Goal: Task Accomplishment & Management: Complete application form

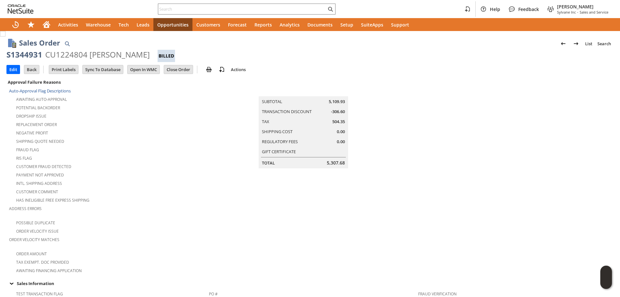
click at [31, 55] on div "S1344931" at bounding box center [24, 54] width 36 height 10
drag, startPoint x: 31, startPoint y: 55, endPoint x: 114, endPoint y: 51, distance: 83.3
click at [114, 51] on div "S1344931 CU1224804 Ryan Miller Billed" at bounding box center [309, 55] width 607 height 13
copy div "S1344931 CU1224804 Ryan Miller"
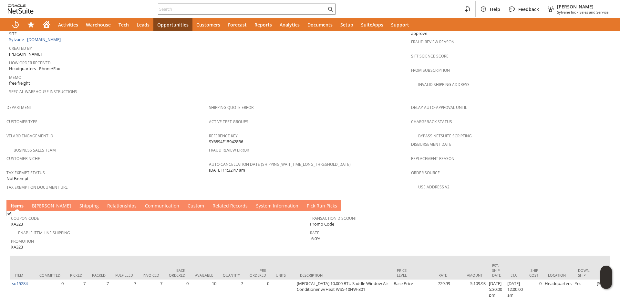
scroll to position [372, 0]
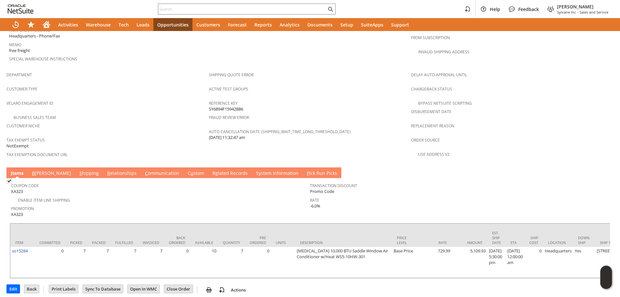
click at [36, 170] on link "B illing" at bounding box center [51, 173] width 42 height 7
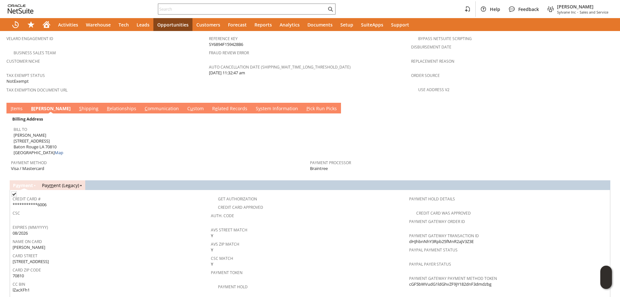
scroll to position [501, 0]
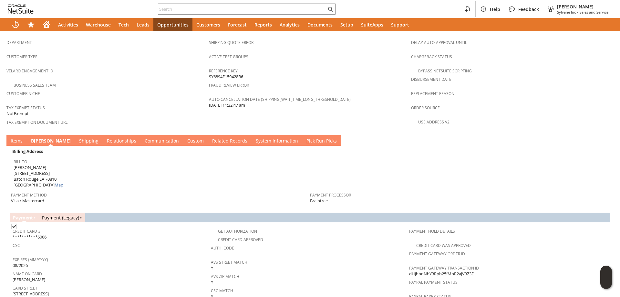
click at [254, 137] on link "S y stem Information" at bounding box center [276, 140] width 45 height 7
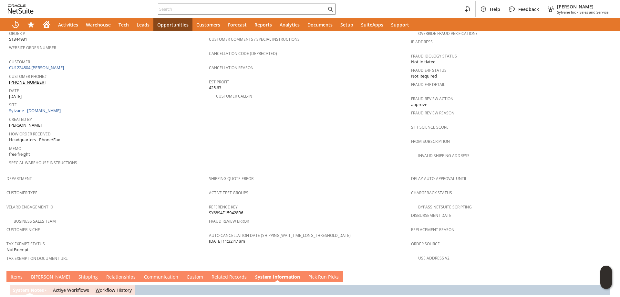
scroll to position [387, 0]
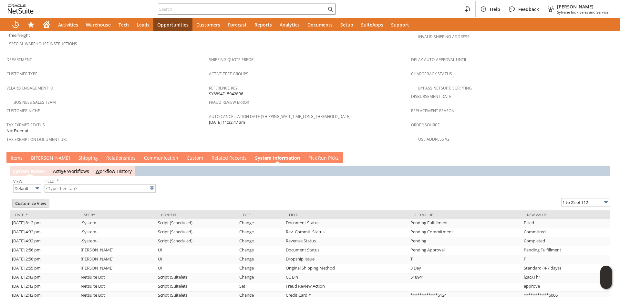
click at [14, 155] on link "I tems" at bounding box center [16, 158] width 15 height 7
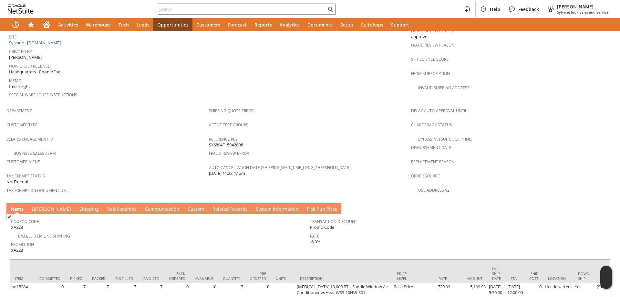
scroll to position [355, 0]
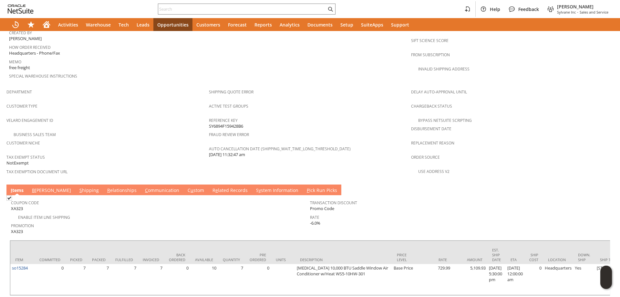
click at [37, 187] on link "B illing" at bounding box center [51, 190] width 42 height 7
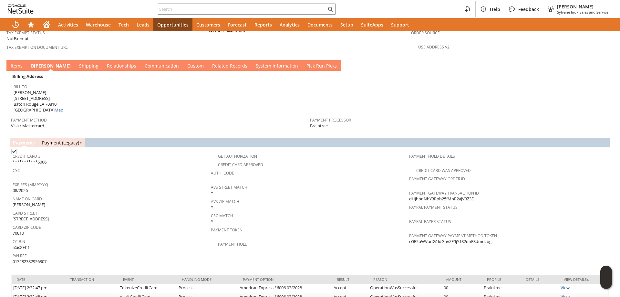
scroll to position [469, 0]
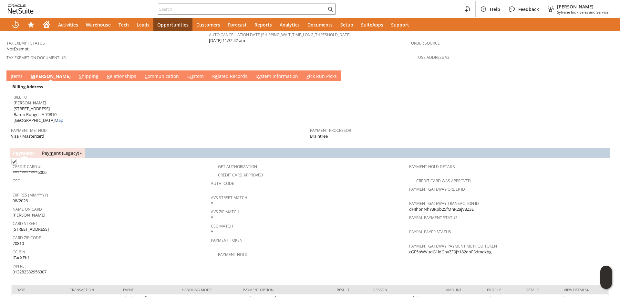
click at [66, 150] on link "Pay m ent (Legacy)" at bounding box center [60, 153] width 37 height 6
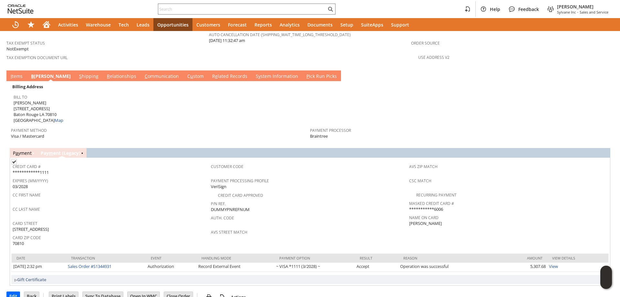
scroll to position [464, 0]
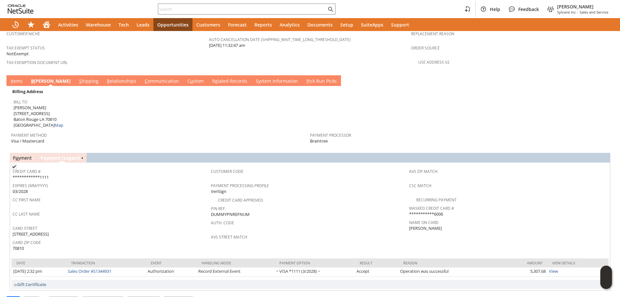
click at [20, 155] on link "P a yment" at bounding box center [22, 158] width 19 height 6
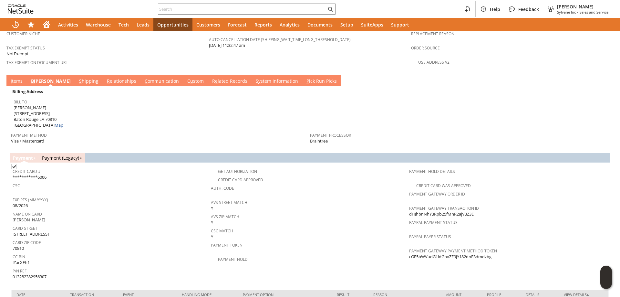
click at [251, 75] on td "S y stem Information" at bounding box center [276, 80] width 51 height 11
click at [254, 78] on link "S y stem Information" at bounding box center [276, 81] width 45 height 7
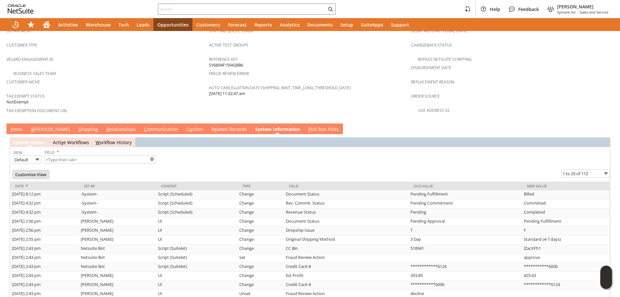
scroll to position [416, 0]
click at [39, 126] on link "B illing" at bounding box center [50, 129] width 42 height 7
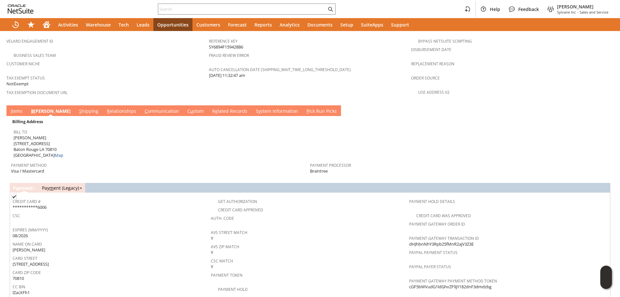
scroll to position [448, 0]
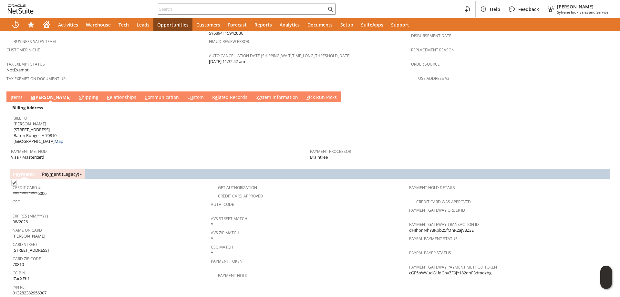
click at [254, 94] on link "S y stem Information" at bounding box center [276, 97] width 45 height 7
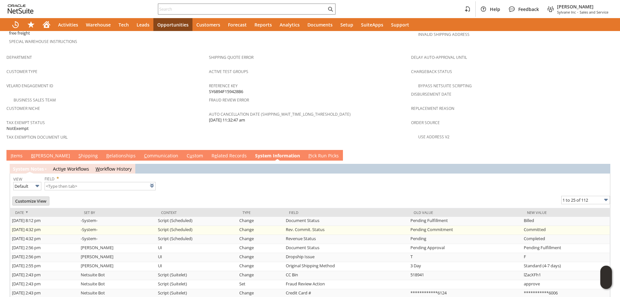
scroll to position [419, 0]
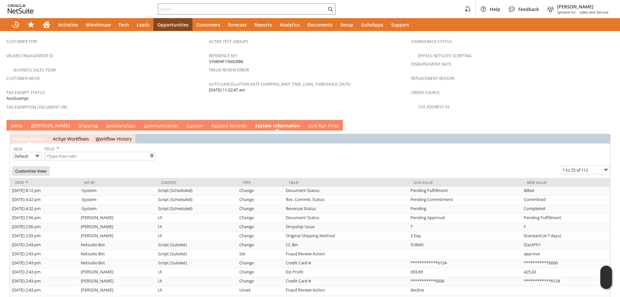
click at [36, 122] on link "B illing" at bounding box center [50, 125] width 42 height 7
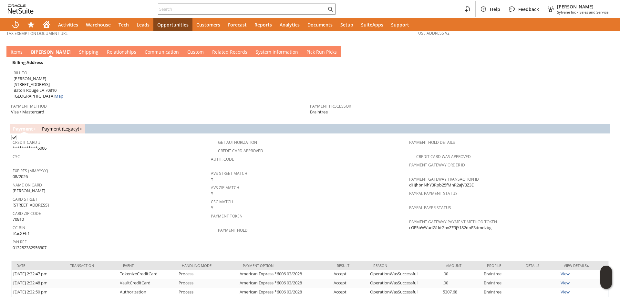
scroll to position [501, 0]
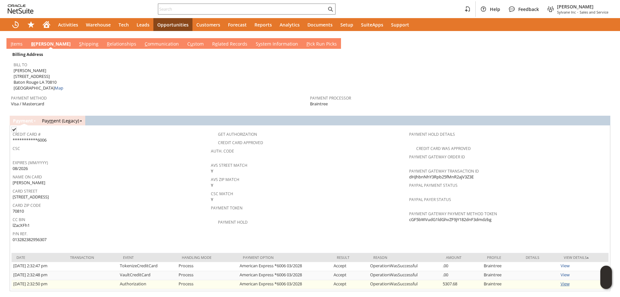
click at [563, 280] on link "View" at bounding box center [564, 283] width 9 height 6
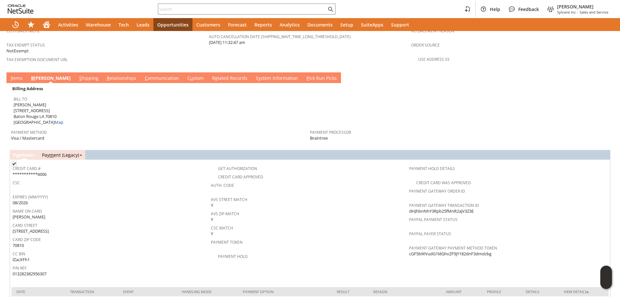
scroll to position [437, 0]
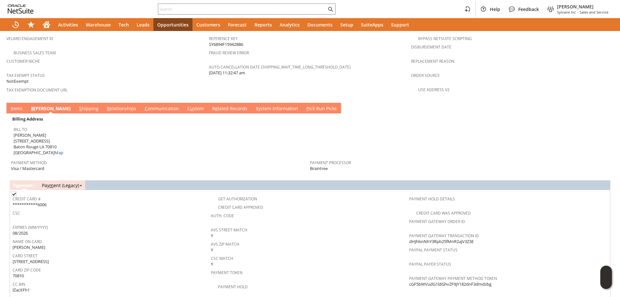
click at [37, 105] on link "B illing" at bounding box center [50, 108] width 43 height 7
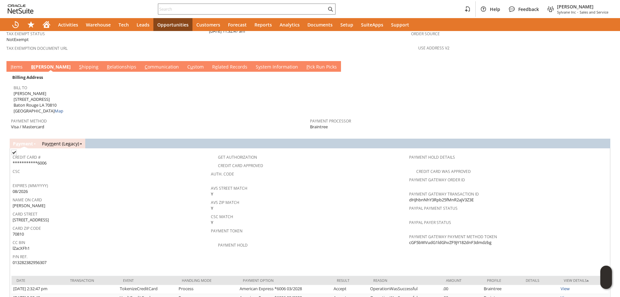
scroll to position [469, 0]
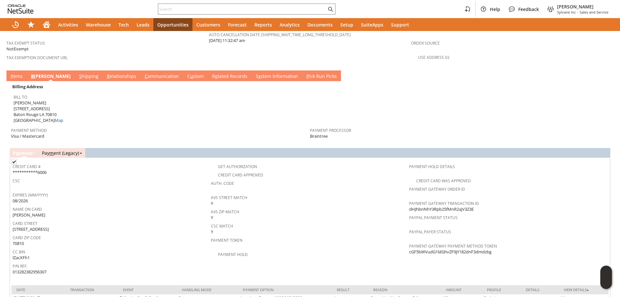
click at [251, 70] on td "S y stem Information" at bounding box center [276, 75] width 51 height 11
click at [254, 73] on link "S y stem Information" at bounding box center [276, 76] width 45 height 7
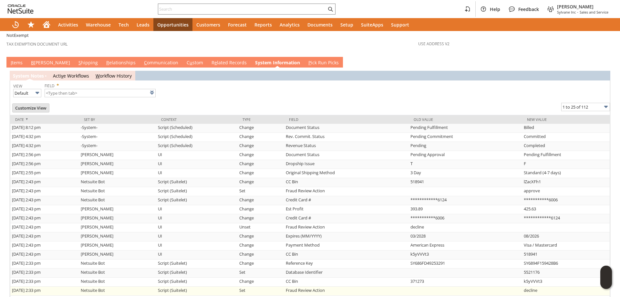
scroll to position [480, 0]
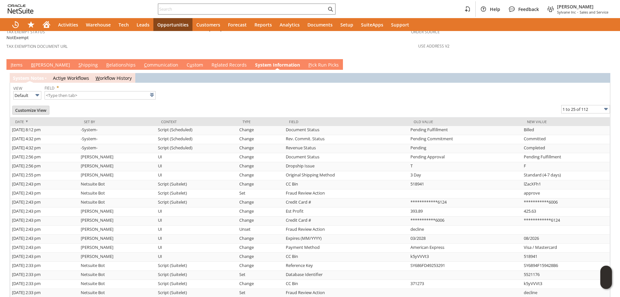
click at [40, 62] on link "B illing" at bounding box center [50, 65] width 42 height 7
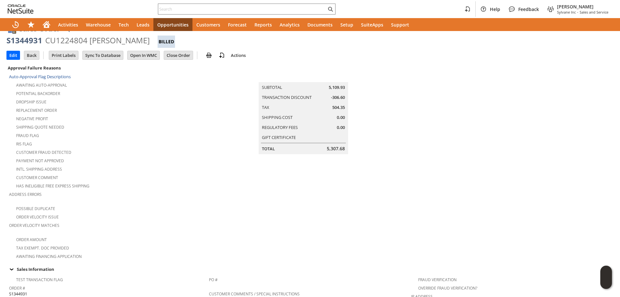
scroll to position [0, 0]
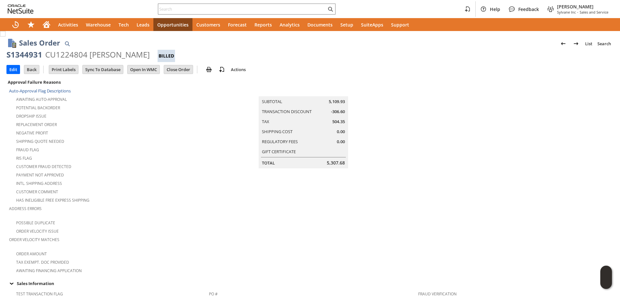
click at [146, 136] on div "Shipping Quote Needed" at bounding box center [109, 140] width 200 height 8
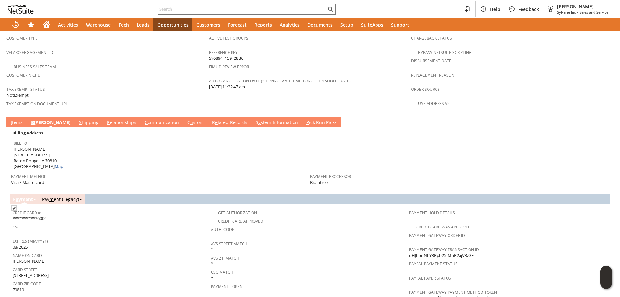
scroll to position [452, 0]
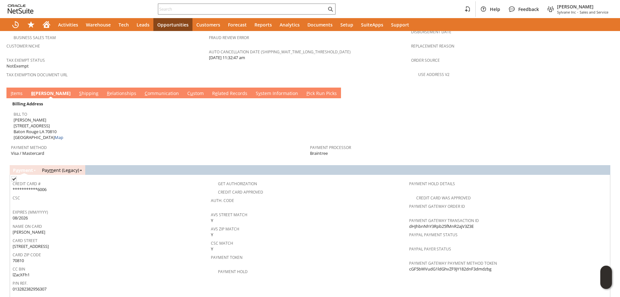
click at [254, 90] on link "S y stem Information" at bounding box center [276, 93] width 45 height 7
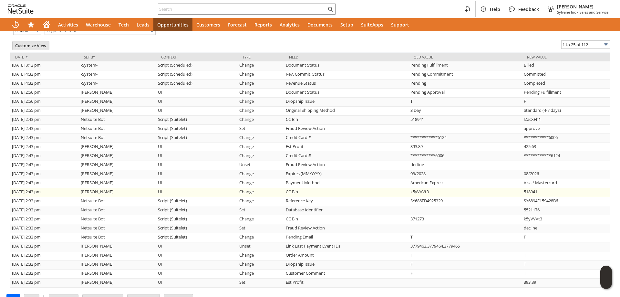
scroll to position [0, 0]
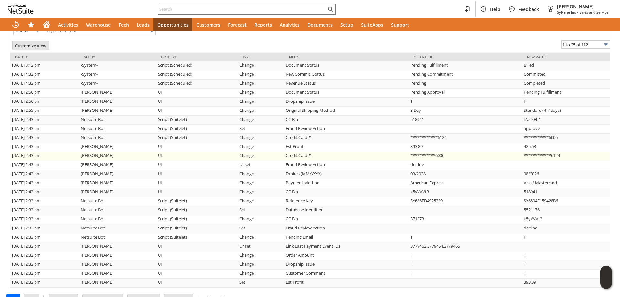
click at [555, 152] on td "**********" at bounding box center [565, 156] width 87 height 9
drag, startPoint x: 555, startPoint y: 141, endPoint x: 522, endPoint y: 141, distance: 33.2
click at [522, 152] on td "**********" at bounding box center [565, 156] width 87 height 9
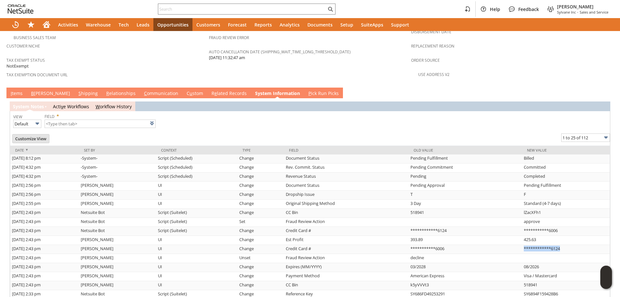
scroll to position [448, 0]
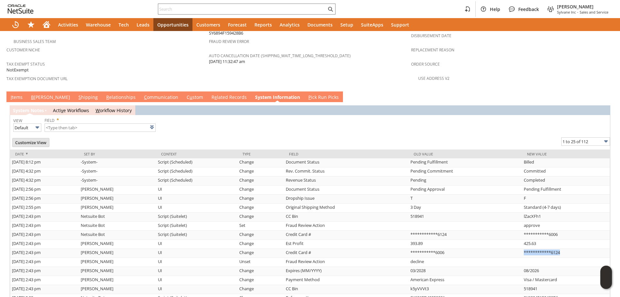
click at [36, 94] on link "B illing" at bounding box center [50, 97] width 42 height 7
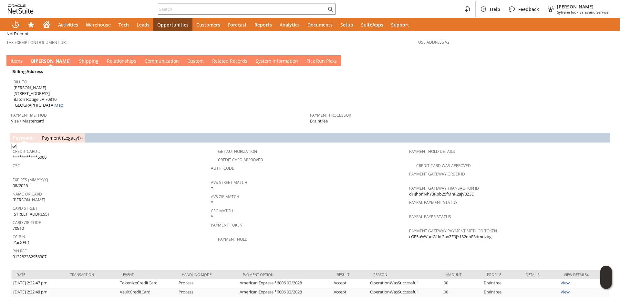
scroll to position [501, 0]
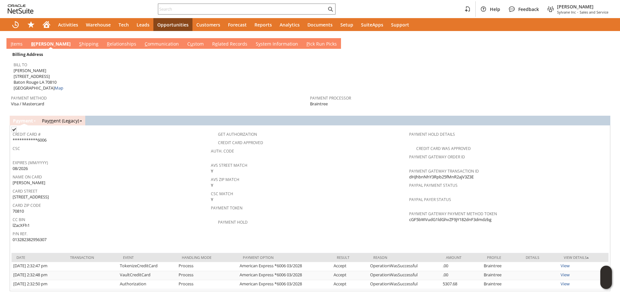
click at [55, 117] on link "Pay m ent (Legacy)" at bounding box center [60, 120] width 37 height 6
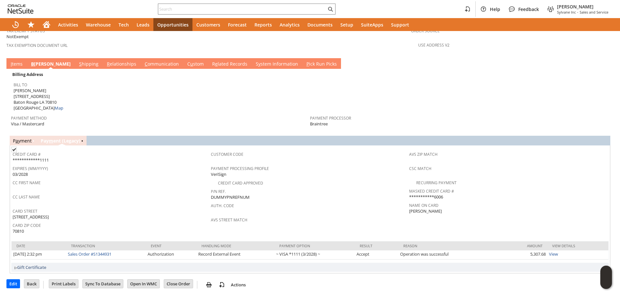
scroll to position [464, 0]
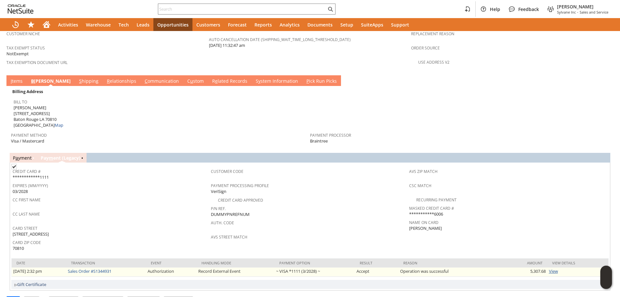
click at [549, 268] on link "View" at bounding box center [553, 271] width 9 height 6
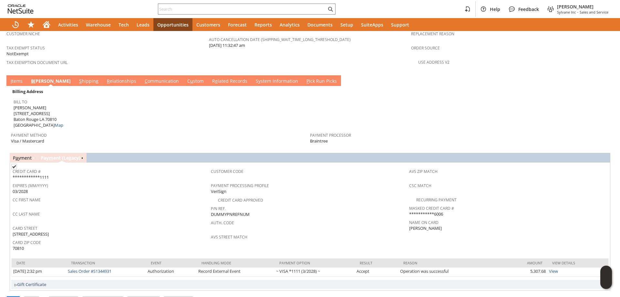
click at [27, 155] on link "P a yment" at bounding box center [22, 158] width 19 height 6
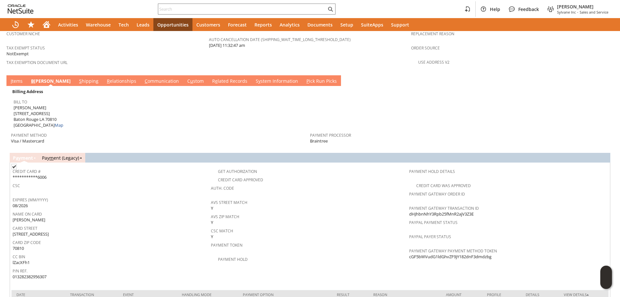
click at [60, 155] on link "Pay m ent (Legacy)" at bounding box center [60, 158] width 37 height 6
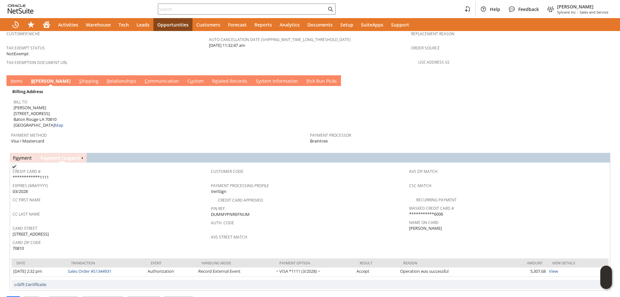
click at [26, 155] on link "P a yment" at bounding box center [22, 158] width 19 height 6
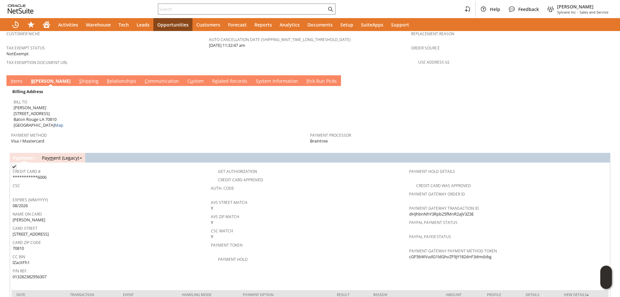
scroll to position [501, 0]
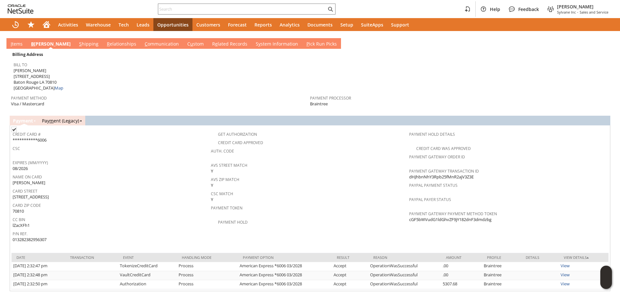
click at [64, 116] on td "Pay m ent (Legacy)" at bounding box center [62, 121] width 46 height 10
click at [64, 117] on link "Pay m ent (Legacy)" at bounding box center [60, 120] width 37 height 6
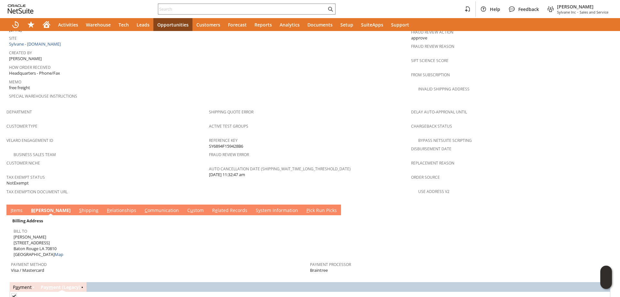
scroll to position [270, 0]
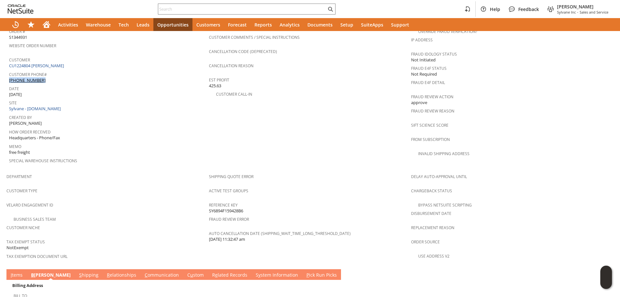
drag, startPoint x: 49, startPoint y: 66, endPoint x: 52, endPoint y: 71, distance: 5.6
click at [52, 71] on div "Customer Phone# (225) 413-1676" at bounding box center [107, 77] width 197 height 14
copy div "(225) 413-1676"
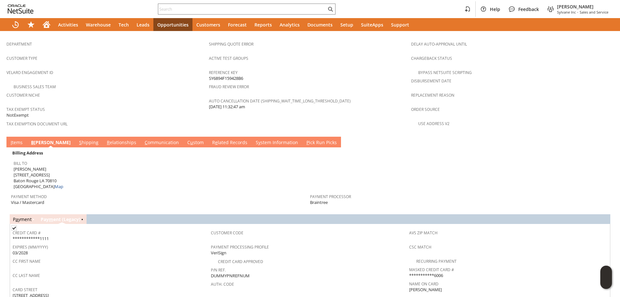
scroll to position [464, 0]
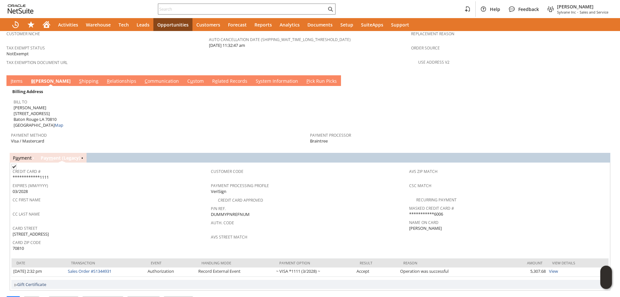
click at [18, 78] on link "I tems" at bounding box center [16, 81] width 15 height 7
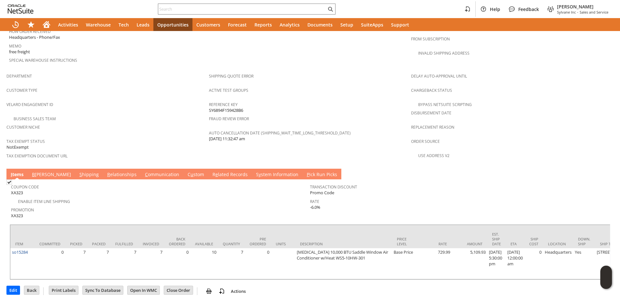
scroll to position [372, 0]
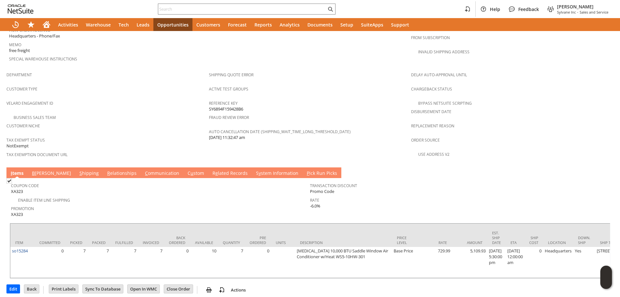
click at [37, 170] on link "B illing" at bounding box center [51, 173] width 42 height 7
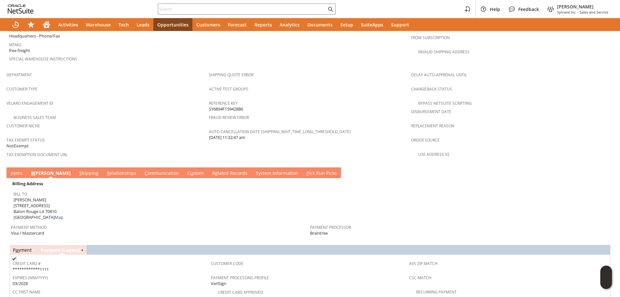
scroll to position [437, 0]
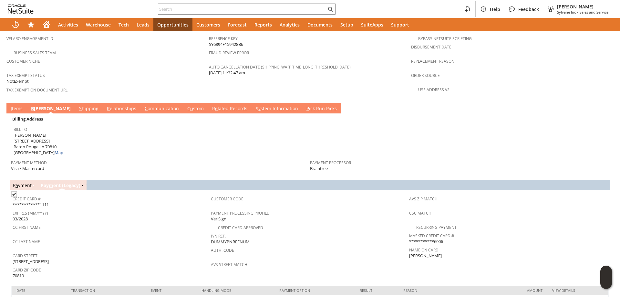
click at [20, 182] on link "P a yment" at bounding box center [22, 185] width 19 height 6
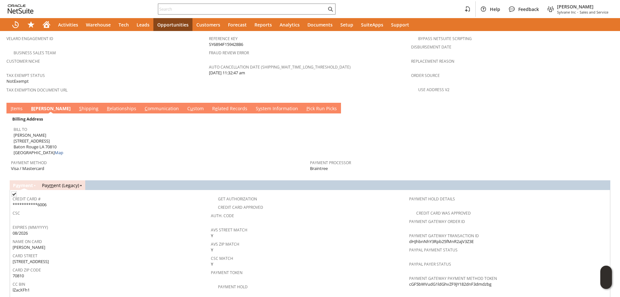
scroll to position [501, 0]
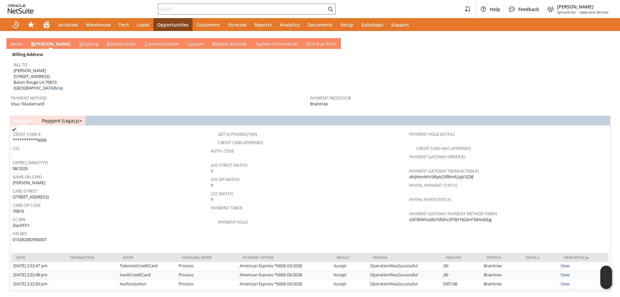
click at [67, 117] on link "Pay m ent (Legacy)" at bounding box center [60, 120] width 37 height 6
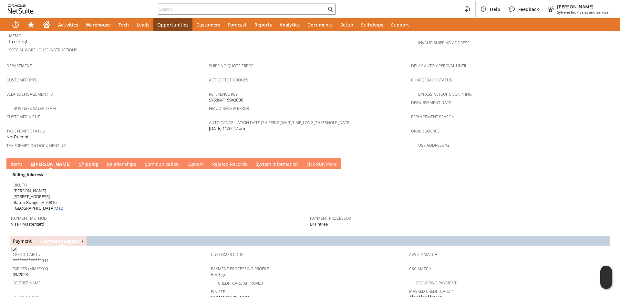
scroll to position [464, 0]
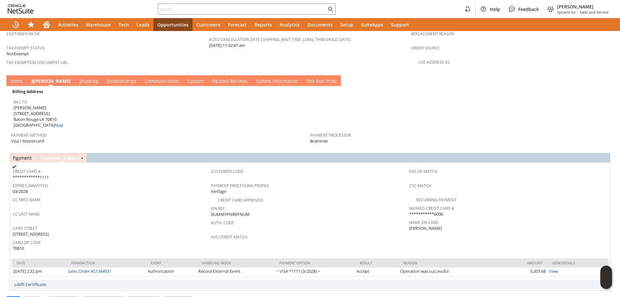
click at [254, 78] on link "S y stem Information" at bounding box center [276, 81] width 45 height 7
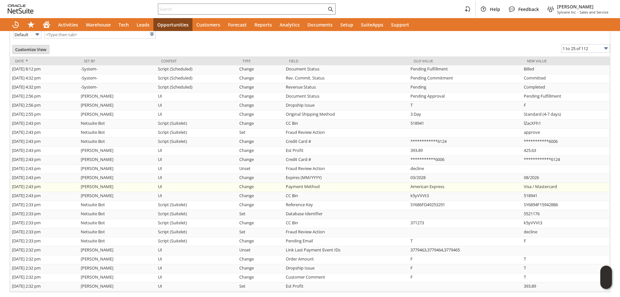
scroll to position [545, 0]
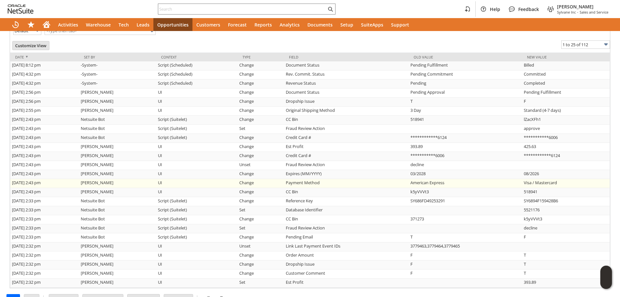
type input "1 to 25 of 112"
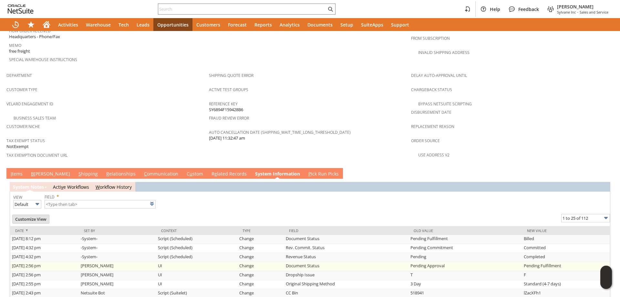
scroll to position [351, 0]
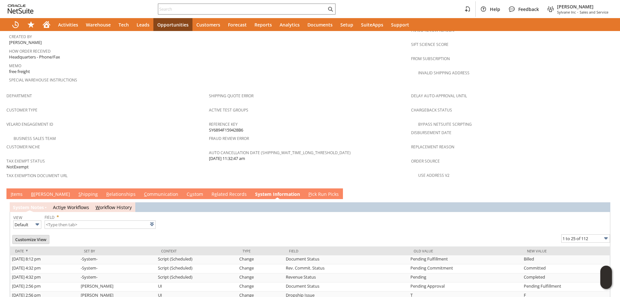
click at [21, 191] on link "I tems" at bounding box center [16, 194] width 15 height 7
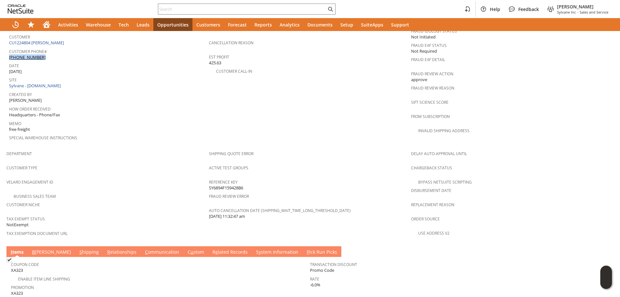
scroll to position [372, 0]
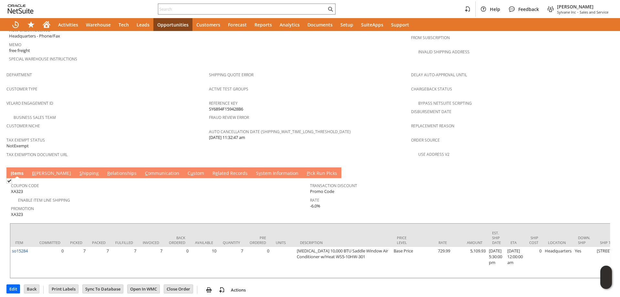
click at [45, 170] on link "B illing" at bounding box center [51, 173] width 42 height 7
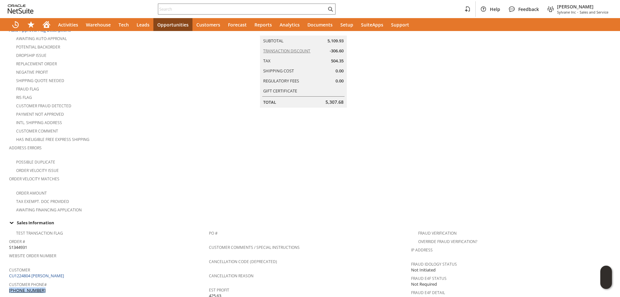
scroll to position [0, 0]
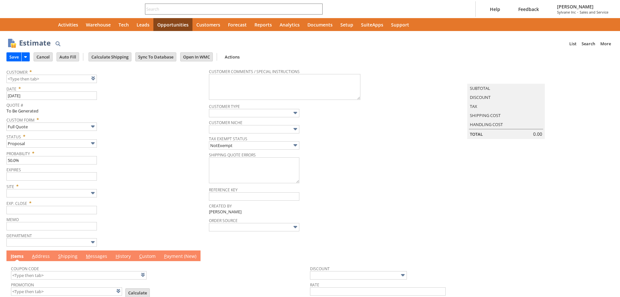
click at [101, 79] on link at bounding box center [101, 78] width 7 height 7
type input "9/13/2025"
type input "[DATE]"
type input "Intelligent Recommendations ⁰"
type input "CU1234663 164th LRS/LGRF"
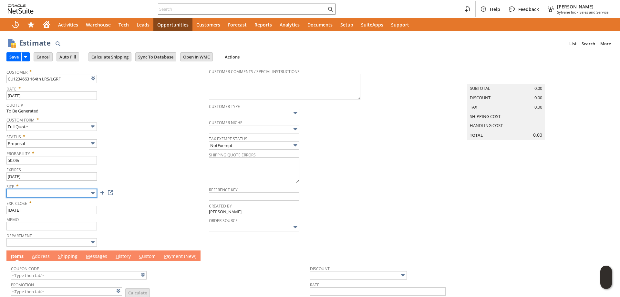
click at [56, 193] on input "text" at bounding box center [51, 193] width 90 height 8
type input "Sylvane - [DOMAIN_NAME]"
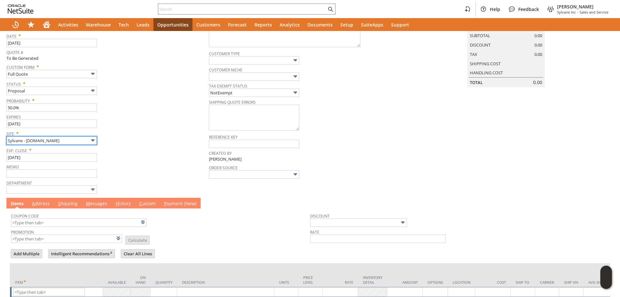
scroll to position [96, 0]
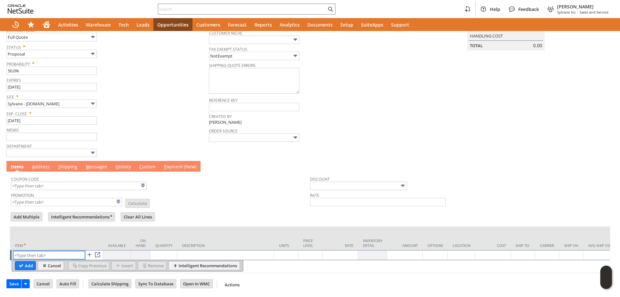
paste input "fr8412"
type input "fr8412"
click at [28, 261] on input "Add" at bounding box center [25, 265] width 20 height 8
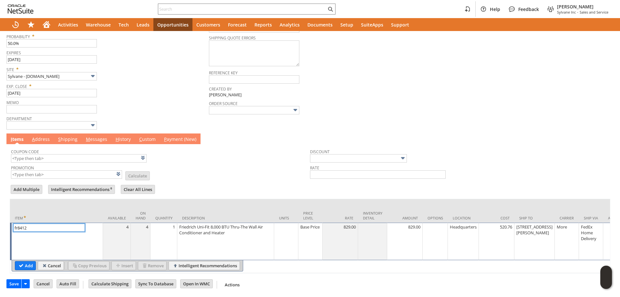
scroll to position [123, 0]
click at [26, 261] on input "Add" at bounding box center [25, 265] width 20 height 8
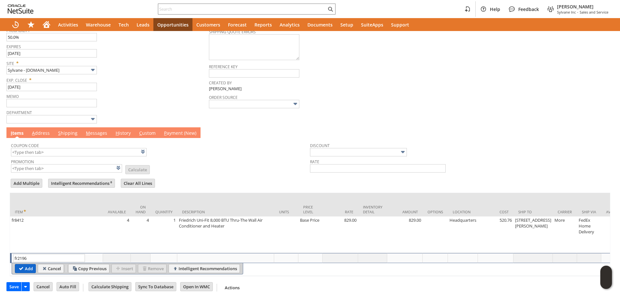
type input "fr2196"
click at [28, 270] on input "Add" at bounding box center [25, 268] width 20 height 8
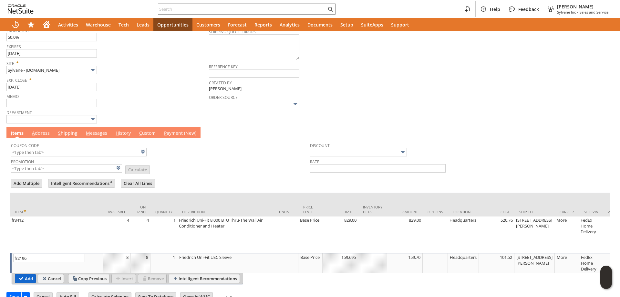
click at [24, 279] on input "Add" at bounding box center [25, 278] width 20 height 8
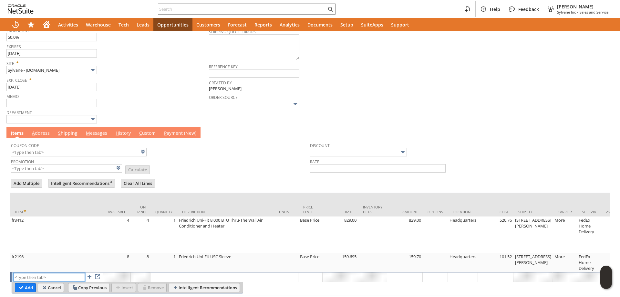
paste input "ra1749"
type input "ra1749"
click at [32, 287] on input "Add" at bounding box center [25, 287] width 20 height 8
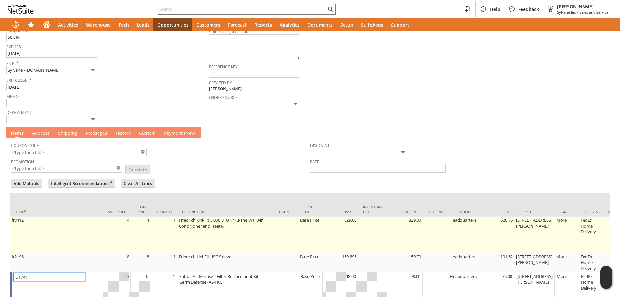
click at [314, 226] on td "Base Price" at bounding box center [310, 234] width 24 height 36
type input "Base Price"
type input "829.00"
type input "OK"
type input "Make Copy"
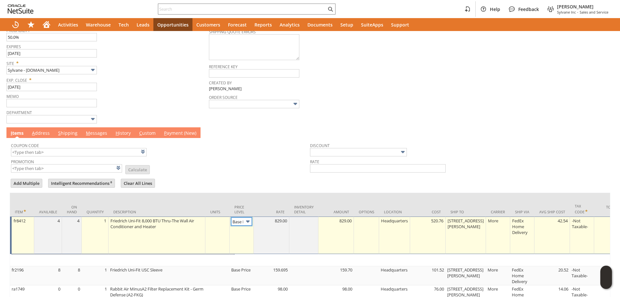
click at [243, 222] on input "Base Price" at bounding box center [241, 221] width 21 height 8
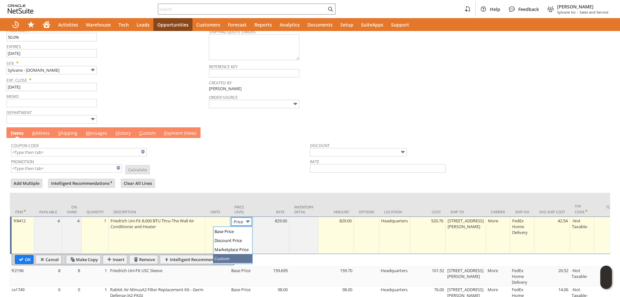
type input "Custom"
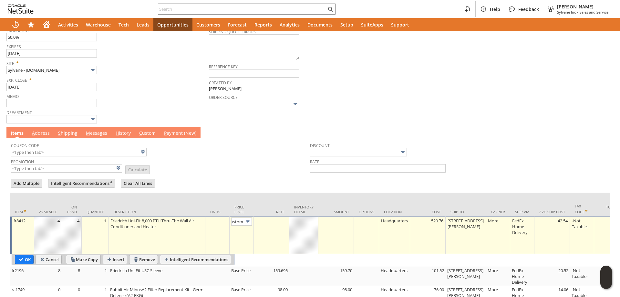
scroll to position [0, 0]
click at [277, 227] on td at bounding box center [271, 234] width 35 height 37
type input "750"
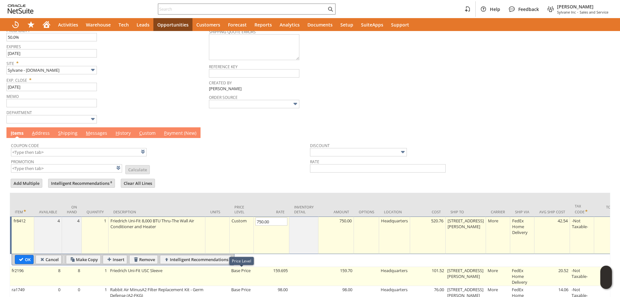
click at [243, 277] on td "Base Price" at bounding box center [241, 276] width 24 height 19
type input "OK"
type input "Make Copy"
type input "Base Price"
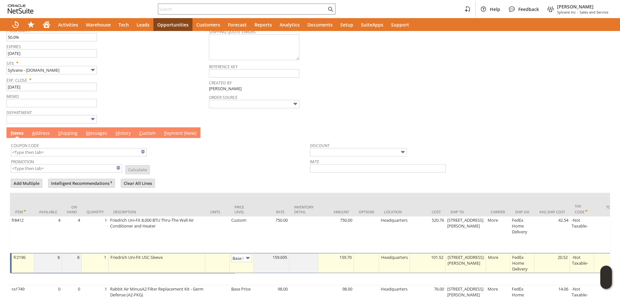
type input "Base Price"
click at [246, 259] on img at bounding box center [247, 257] width 7 height 7
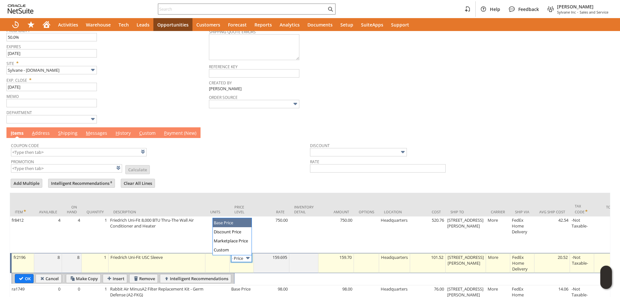
scroll to position [0, 0]
type input "Custom"
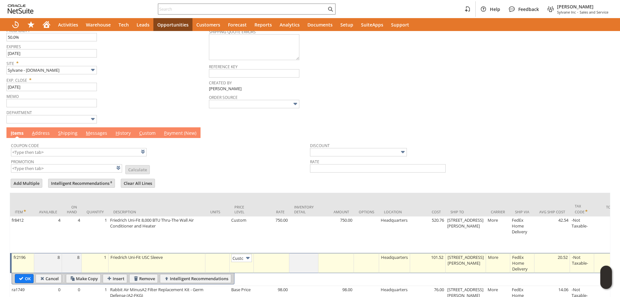
click at [274, 258] on div at bounding box center [271, 257] width 32 height 6
type input "145.00"
click at [26, 280] on input "OK" at bounding box center [24, 278] width 18 height 8
type input "Add"
type input "Copy Previous"
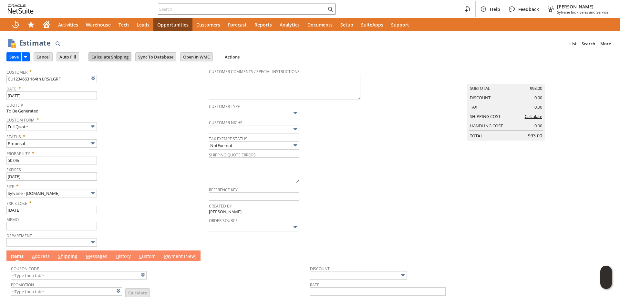
click at [117, 54] on input "Calculate Shipping" at bounding box center [110, 57] width 42 height 8
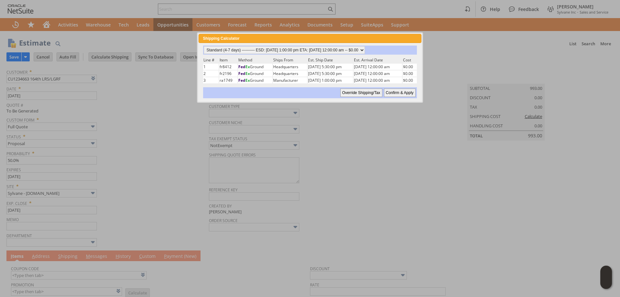
click at [388, 93] on input "Confirm & Apply" at bounding box center [400, 92] width 32 height 8
type input "Add"
type input "Copy Previous"
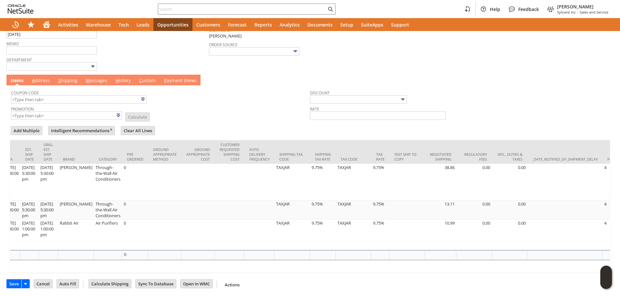
scroll to position [0, 1326]
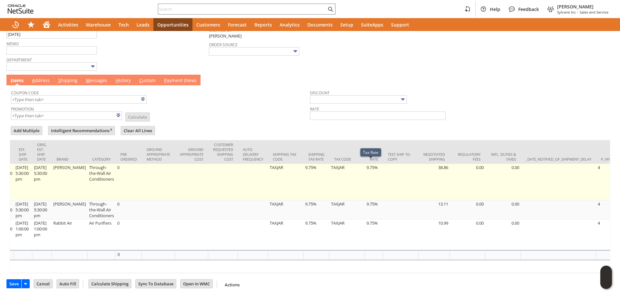
click at [365, 176] on td "9.75%" at bounding box center [374, 182] width 18 height 36
type input "9.75%"
type input "OK"
type input "Make Copy"
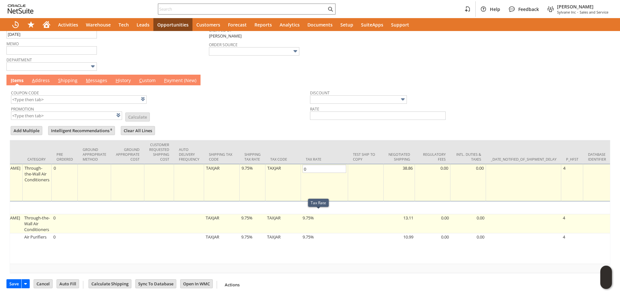
click at [317, 216] on td "9.75%" at bounding box center [324, 223] width 47 height 19
type input "9.75%"
type input "OK"
type input "Make Copy"
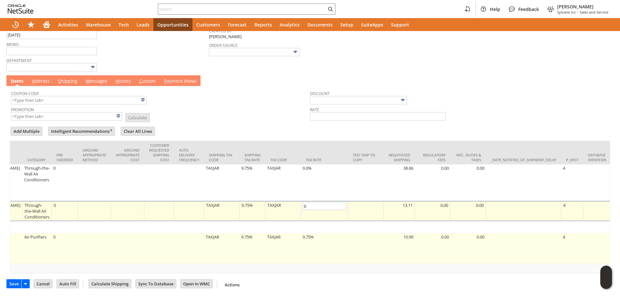
type input "0.0%"
click at [312, 237] on td "9.75%" at bounding box center [324, 248] width 47 height 31
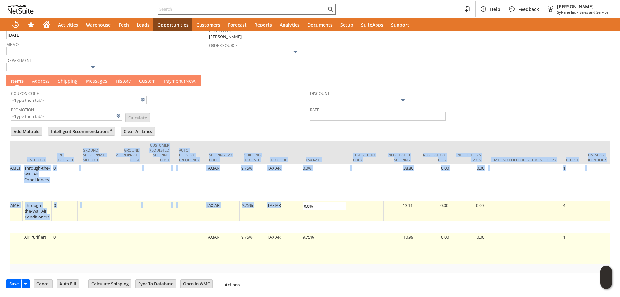
type input "ra1749"
type input "9.75%"
type input "OK"
type input "Make Copy"
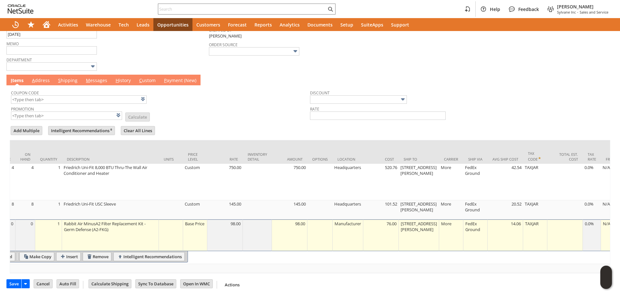
scroll to position [0, 0]
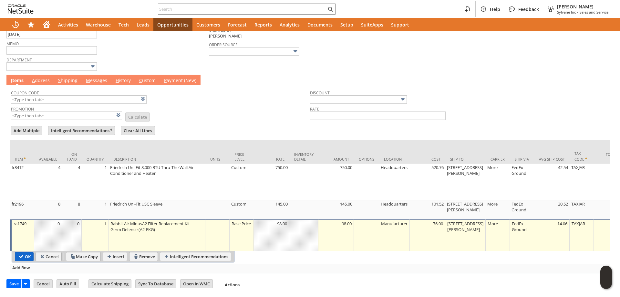
type input "0.0%"
click at [23, 259] on input "OK" at bounding box center [24, 256] width 18 height 8
type input "Add"
type input "Copy Previous"
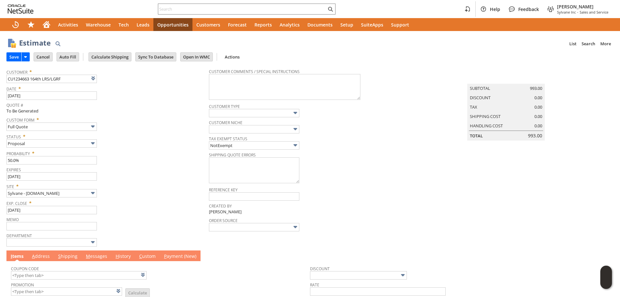
click at [91, 257] on link "M essages" at bounding box center [96, 256] width 25 height 7
click at [16, 56] on input "Save" at bounding box center [14, 57] width 15 height 8
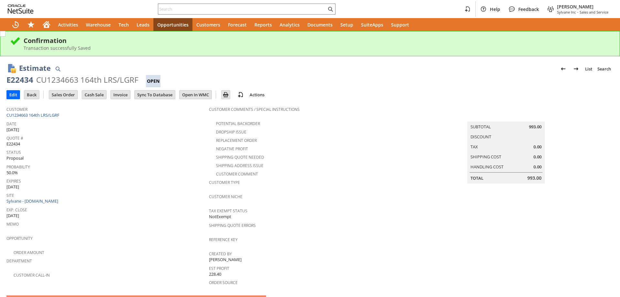
scroll to position [196, 0]
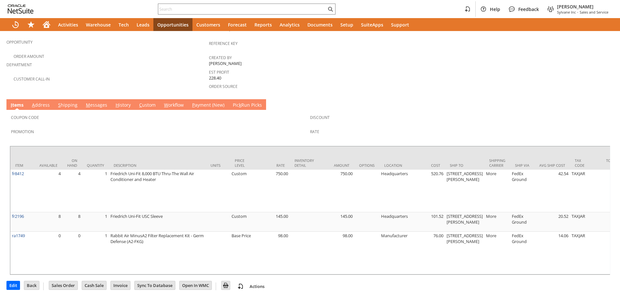
click at [94, 102] on link "M essages" at bounding box center [96, 105] width 25 height 7
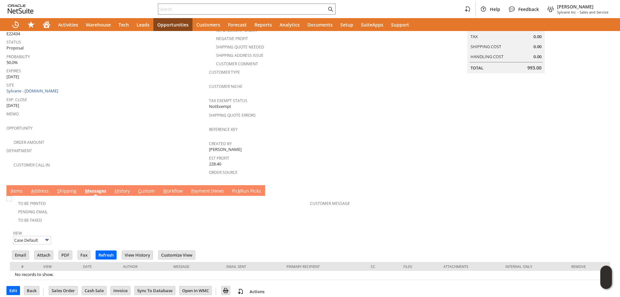
scroll to position [0, 0]
click at [22, 250] on td "Email" at bounding box center [20, 254] width 17 height 9
click at [16, 250] on input "Email" at bounding box center [20, 254] width 16 height 8
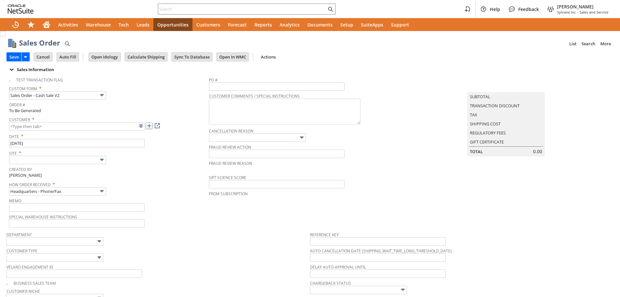
drag, startPoint x: 0, startPoint y: 0, endPoint x: 148, endPoint y: 127, distance: 195.4
click at [148, 127] on link at bounding box center [149, 125] width 7 height 7
type input "Intelligent Recommendations ⁰"
type input "CU1234666 [PERSON_NAME]"
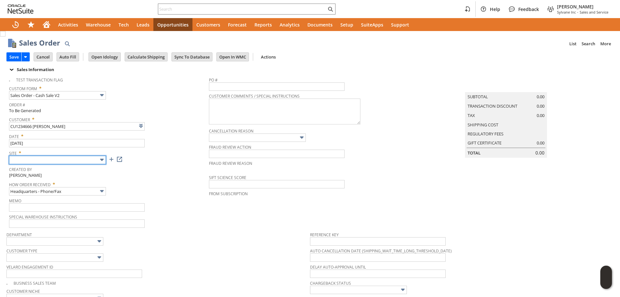
drag, startPoint x: 63, startPoint y: 158, endPoint x: 62, endPoint y: 161, distance: 3.2
click at [63, 158] on input "text" at bounding box center [57, 160] width 97 height 8
type input "Sylvane - [DOMAIN_NAME]"
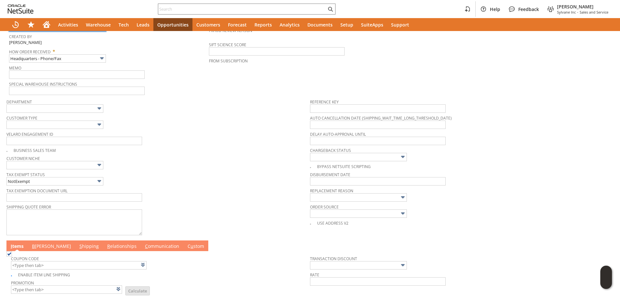
scroll to position [227, 0]
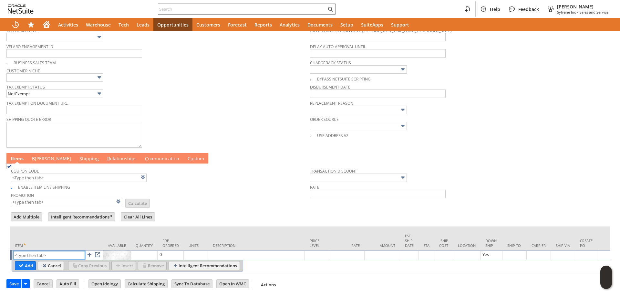
paste input "fr11163"
type input "fr11163"
click at [22, 261] on input "Add" at bounding box center [25, 265] width 20 height 8
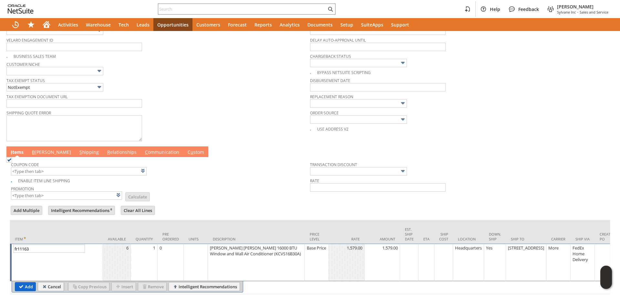
click at [25, 282] on input "Add" at bounding box center [25, 286] width 20 height 8
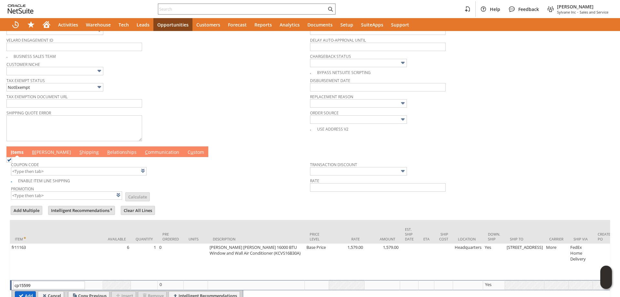
type input "cp15599"
click at [26, 291] on input "Add" at bounding box center [25, 295] width 20 height 8
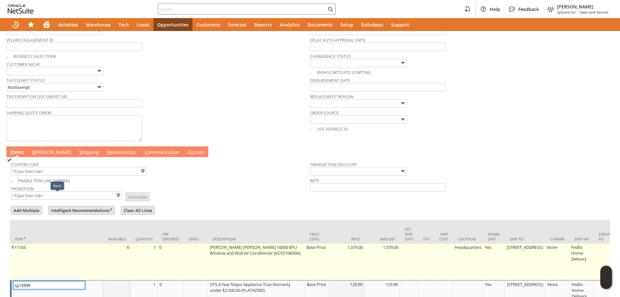
scroll to position [279, 0]
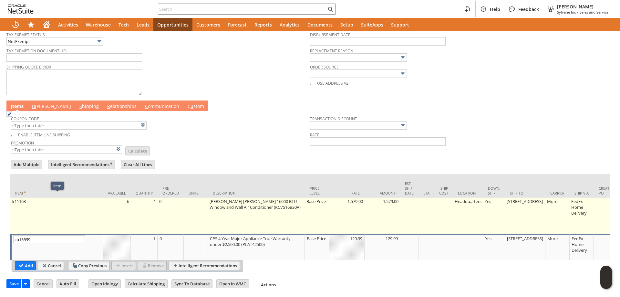
click at [24, 261] on input "Add" at bounding box center [25, 265] width 20 height 8
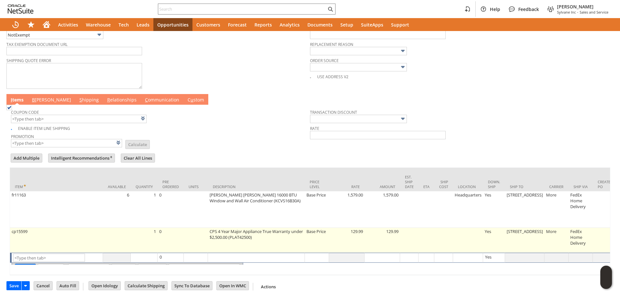
type input "Intelligent Recommendations¹⁰"
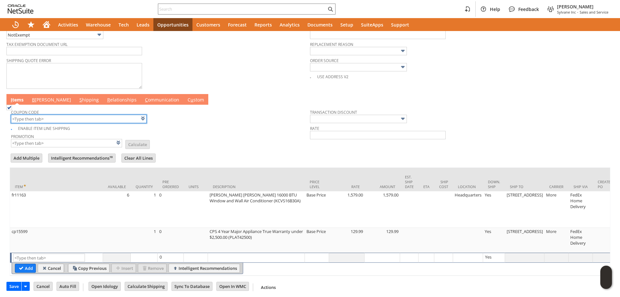
click at [83, 121] on input "text" at bounding box center [79, 119] width 136 height 8
click at [209, 127] on div "Enable Item Line Shipping" at bounding box center [160, 127] width 299 height 7
type input "KL284"
type input "Promo Code"
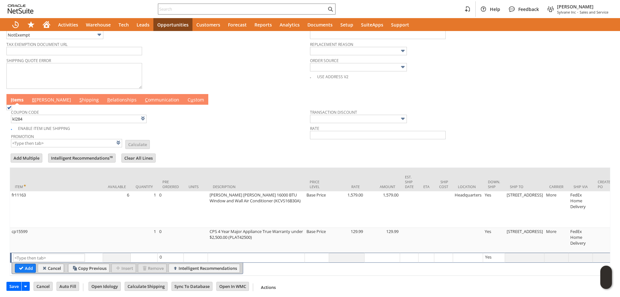
type input "-6.0%"
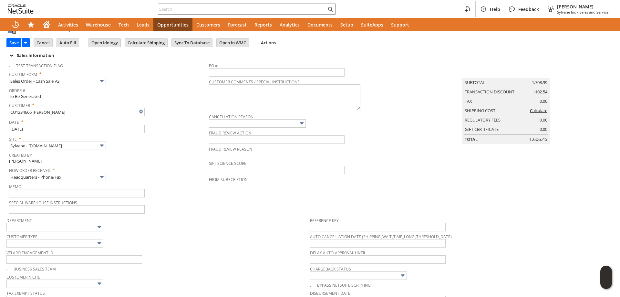
scroll to position [0, 0]
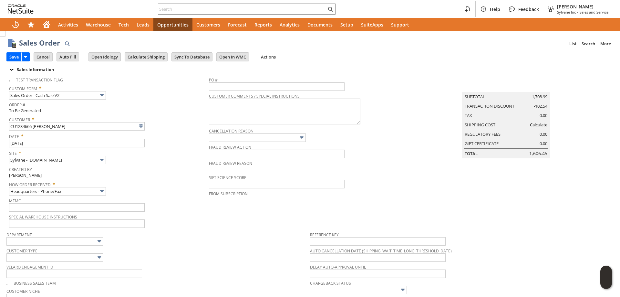
click at [144, 49] on div "Sales Order List Search More Add To Shortcuts" at bounding box center [316, 43] width 594 height 12
click at [145, 56] on input "Calculate Shipping" at bounding box center [146, 57] width 42 height 8
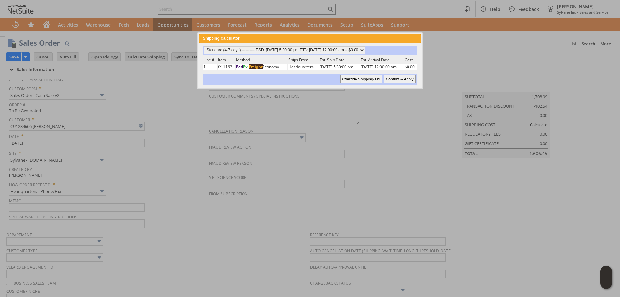
click at [396, 79] on input "Confirm & Apply" at bounding box center [400, 79] width 32 height 8
type input "Add"
type input "Copy Previous"
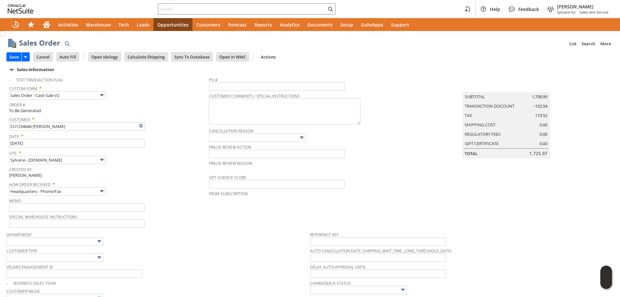
scroll to position [258, 0]
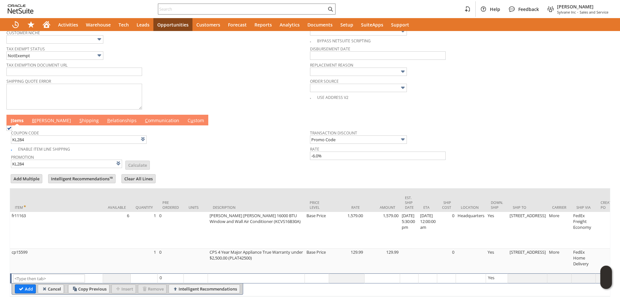
click at [38, 121] on link "B illing" at bounding box center [51, 120] width 42 height 7
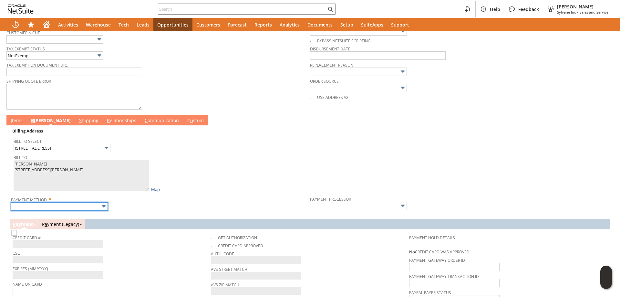
click at [74, 210] on input "text" at bounding box center [59, 206] width 97 height 8
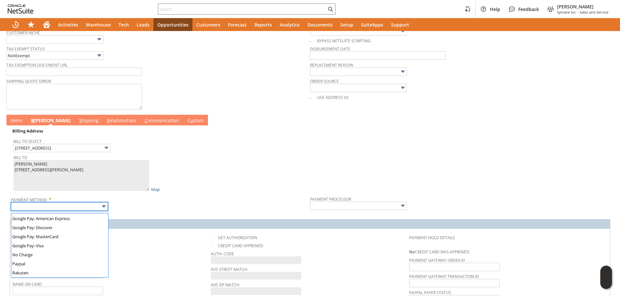
scroll to position [180, 0]
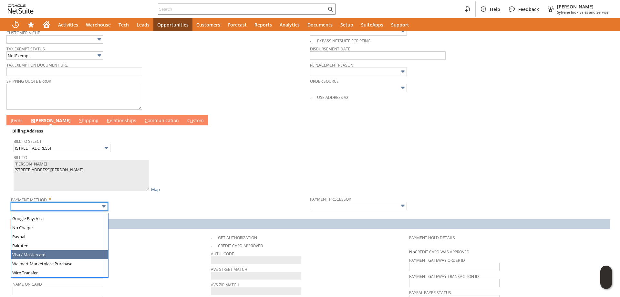
type input "Visa / Mastercard"
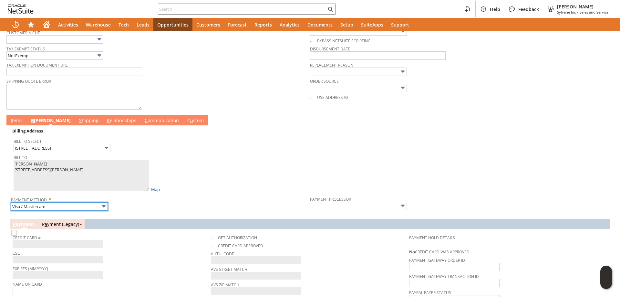
type input "Braintree"
checkbox input "true"
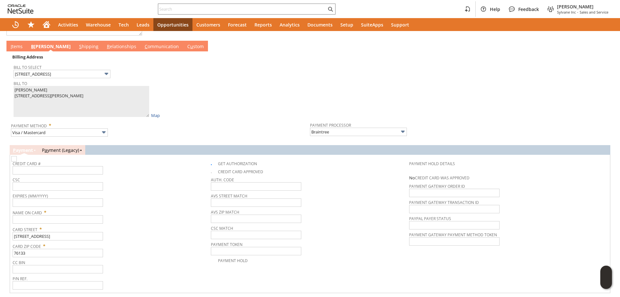
scroll to position [354, 0]
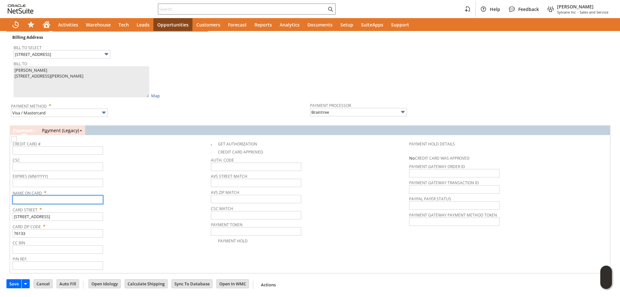
paste input "[PERSON_NAME]"
type input "[PERSON_NAME]"
click at [132, 188] on tbody "Credit Card # CSC Expires (MM/YYYY) Name On Card * Denis Gondek Card Street * 2…" at bounding box center [112, 203] width 198 height 133
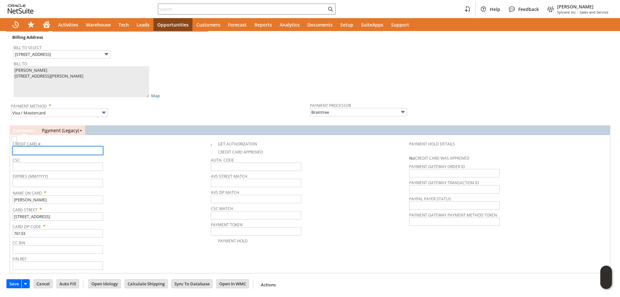
click at [58, 153] on input "text" at bounding box center [58, 150] width 90 height 8
click at [69, 150] on input "text" at bounding box center [58, 150] width 90 height 8
type input "5424181619895126"
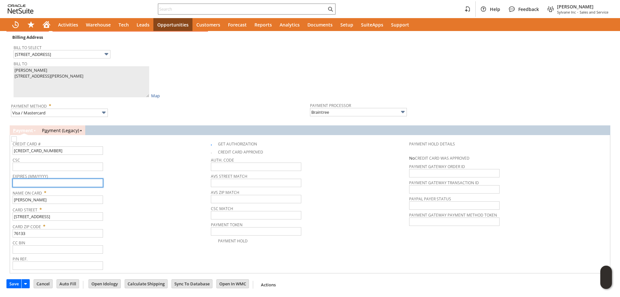
click at [85, 183] on input "text" at bounding box center [58, 182] width 90 height 8
type input "06/2029"
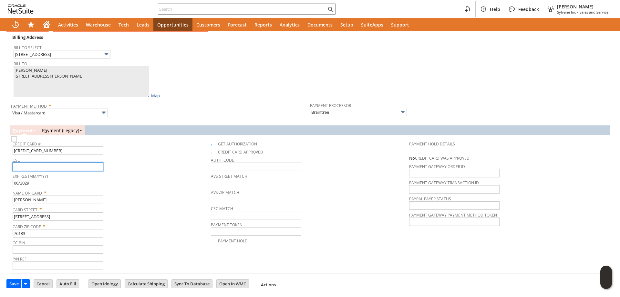
click at [66, 168] on input "text" at bounding box center [58, 166] width 90 height 8
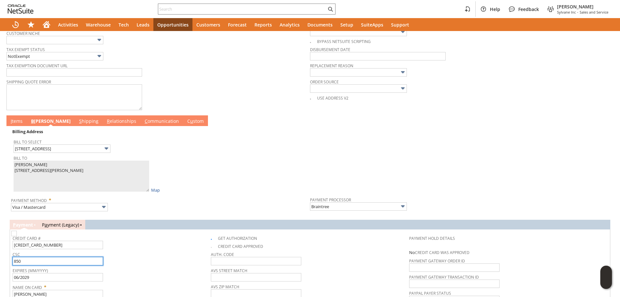
type input "850"
click at [17, 120] on link "I tems" at bounding box center [16, 121] width 15 height 7
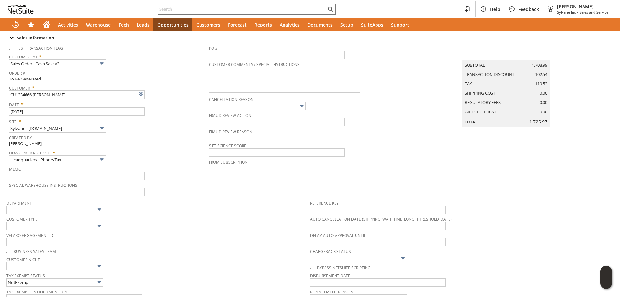
scroll to position [0, 0]
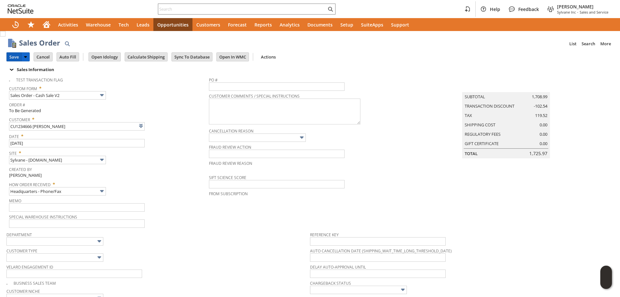
click at [14, 57] on input "Save" at bounding box center [14, 57] width 15 height 8
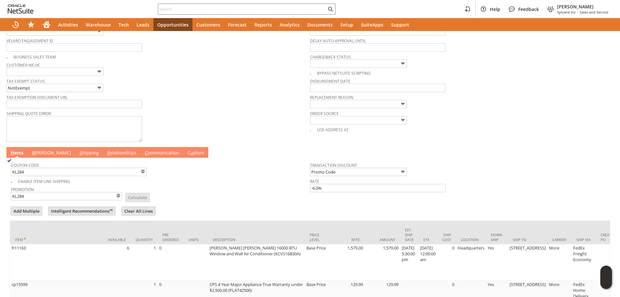
scroll to position [282, 0]
